Goal: Transaction & Acquisition: Purchase product/service

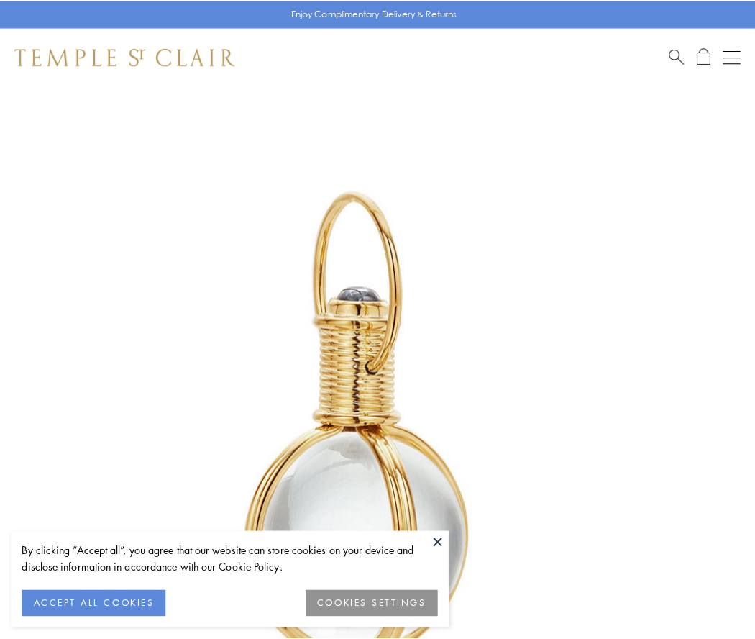
scroll to position [376, 0]
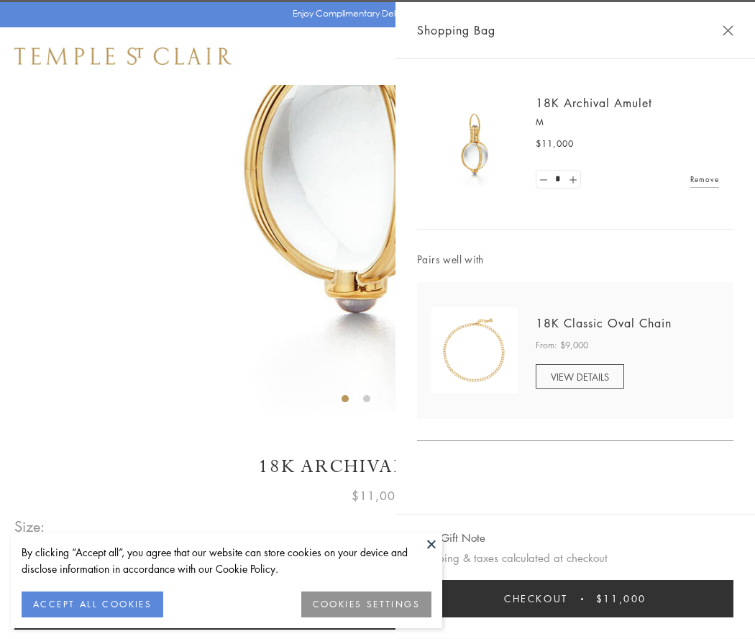
click at [576, 599] on button "Checkout $11,000" at bounding box center [575, 598] width 317 height 37
